Goal: Task Accomplishment & Management: Use online tool/utility

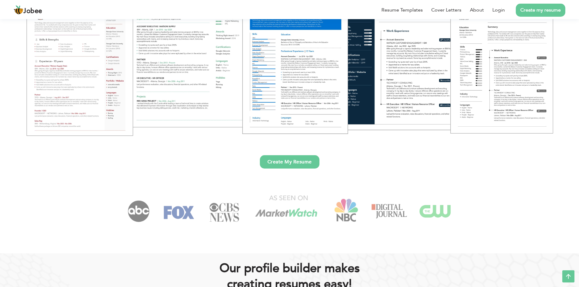
scroll to position [152, 0]
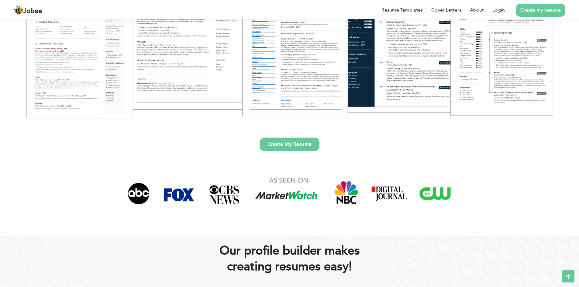
click at [285, 146] on link "Create My Resume" at bounding box center [290, 144] width 60 height 13
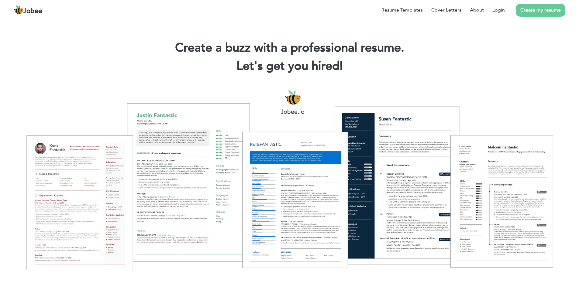
click at [56, 170] on div at bounding box center [290, 180] width 570 height 202
